Goal: Complete application form: Complete application form

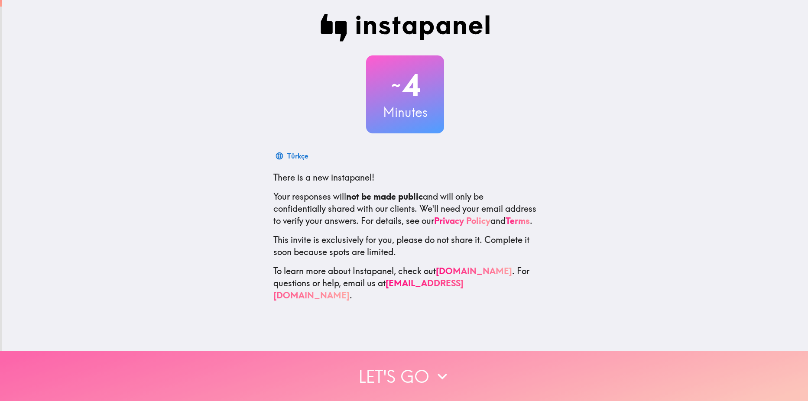
click at [433, 367] on icon "button" at bounding box center [442, 376] width 19 height 19
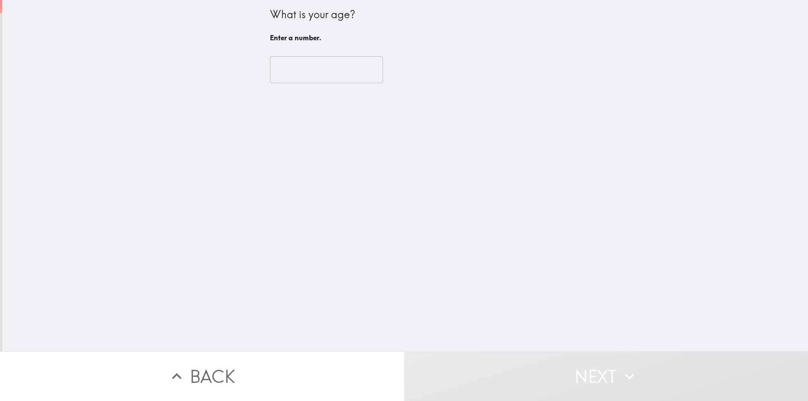
click at [270, 71] on input "number" at bounding box center [326, 69] width 113 height 27
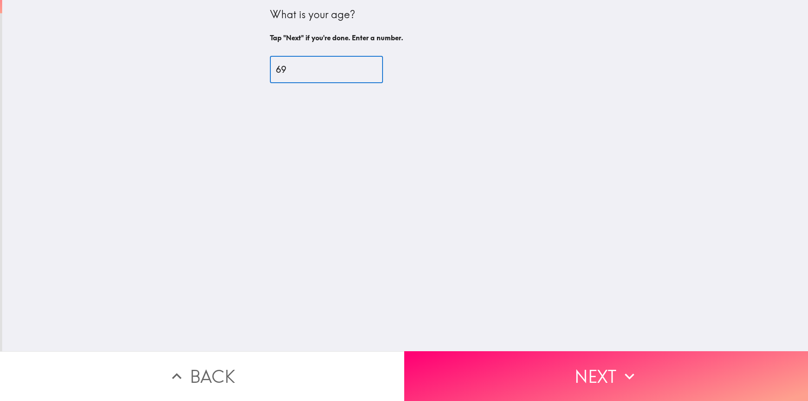
click at [360, 72] on input "69" at bounding box center [326, 69] width 113 height 27
type input "70"
click at [360, 67] on input "70" at bounding box center [326, 69] width 113 height 27
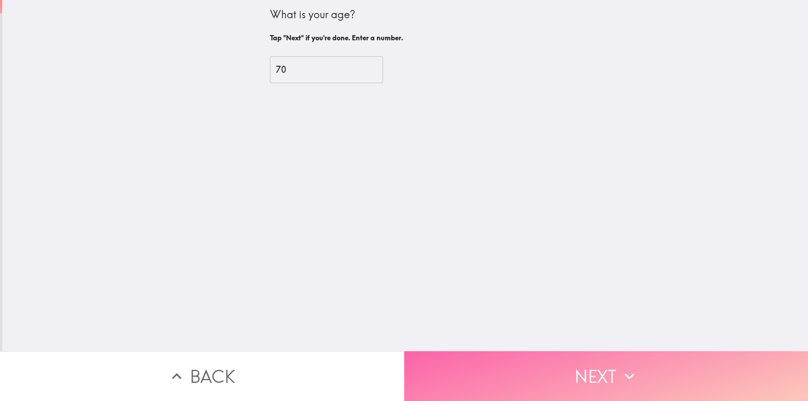
click at [574, 370] on button "Next" at bounding box center [606, 376] width 404 height 50
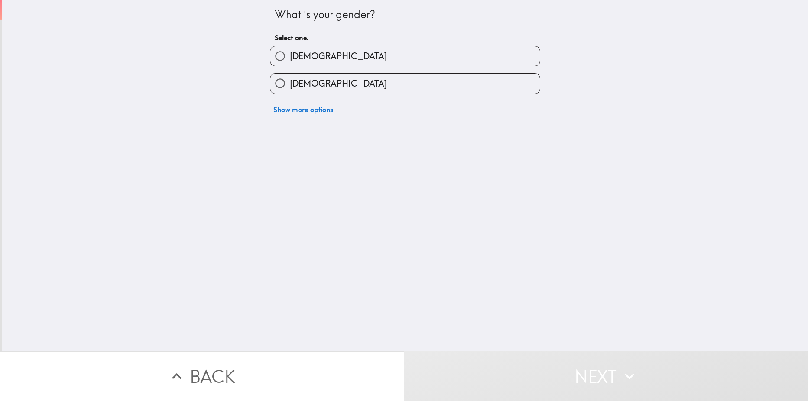
click at [275, 55] on input "[DEMOGRAPHIC_DATA]" at bounding box center [279, 55] width 19 height 19
radio input "true"
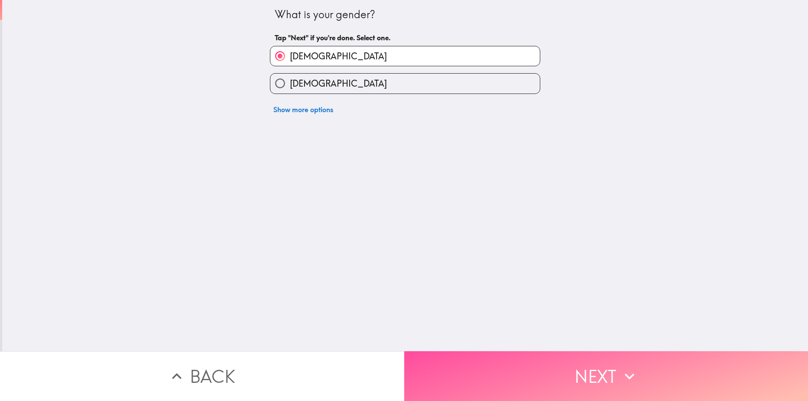
click at [553, 379] on button "Next" at bounding box center [606, 376] width 404 height 50
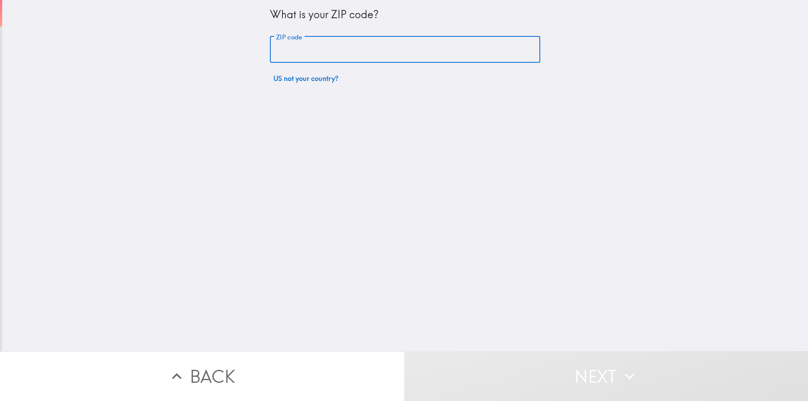
click at [311, 57] on input "ZIP code" at bounding box center [405, 49] width 270 height 27
type input "33150"
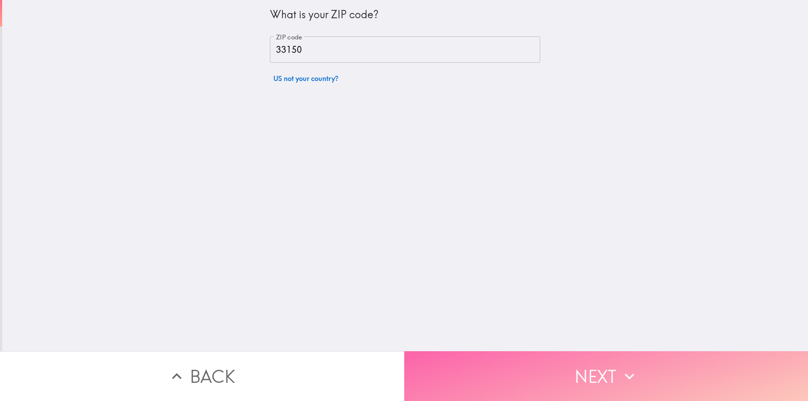
click at [604, 372] on button "Next" at bounding box center [606, 376] width 404 height 50
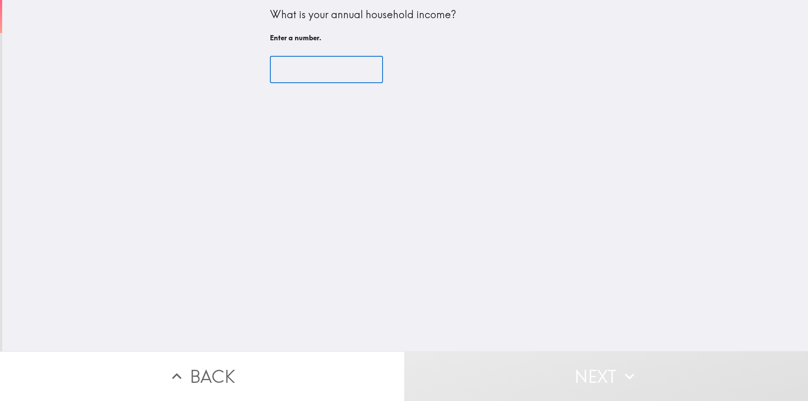
click at [281, 69] on input "number" at bounding box center [326, 69] width 113 height 27
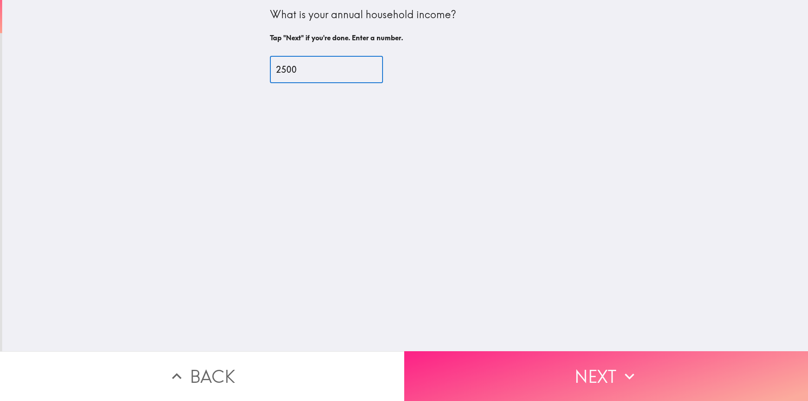
type input "2500"
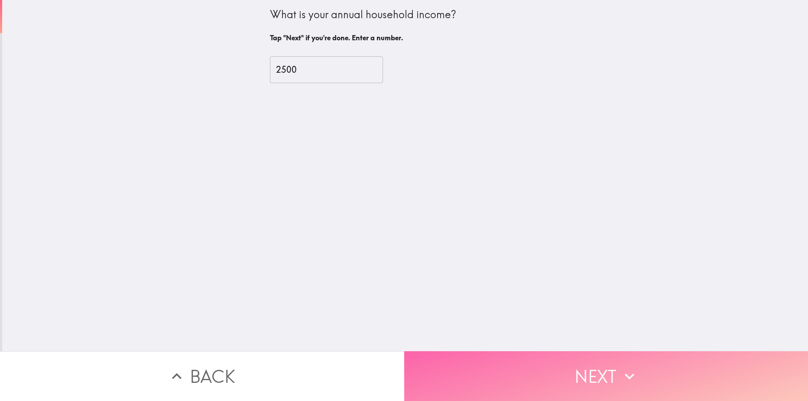
click at [561, 382] on button "Next" at bounding box center [606, 376] width 404 height 50
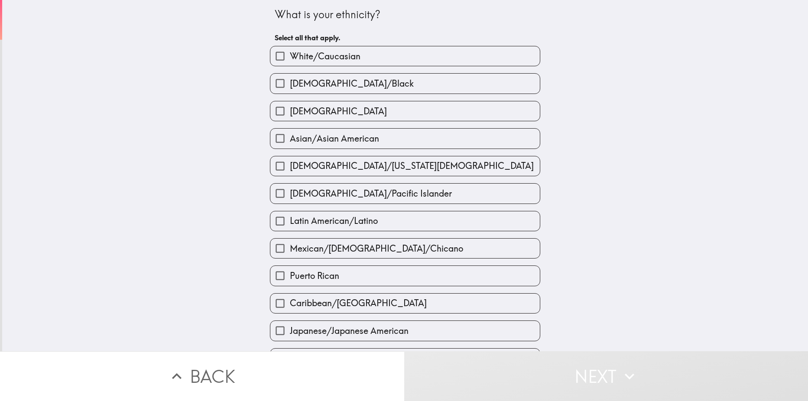
click at [272, 85] on input "[DEMOGRAPHIC_DATA]/Black" at bounding box center [279, 83] width 19 height 19
checkbox input "true"
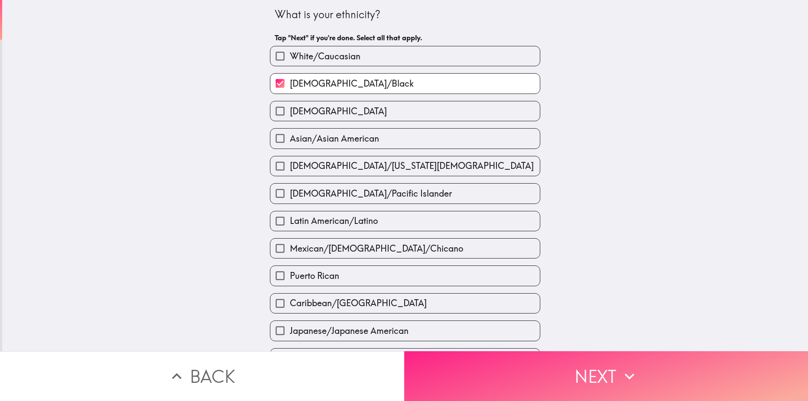
click at [610, 369] on button "Next" at bounding box center [606, 376] width 404 height 50
